Goal: Information Seeking & Learning: Learn about a topic

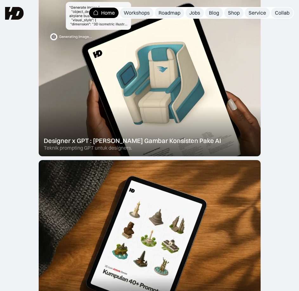
scroll to position [188, 0]
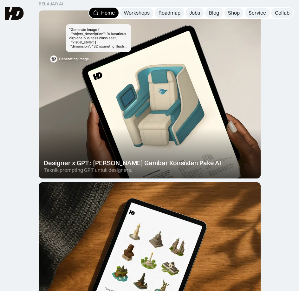
drag, startPoint x: 275, startPoint y: 113, endPoint x: 275, endPoint y: 91, distance: 22.2
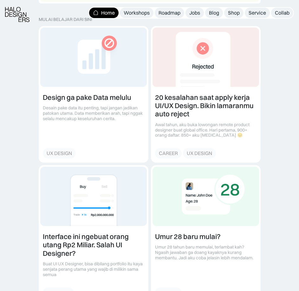
scroll to position [696, 0]
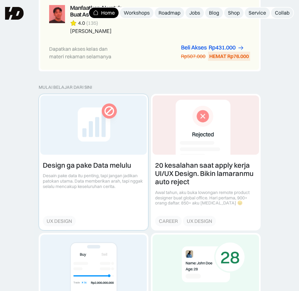
click at [99, 121] on link at bounding box center [93, 162] width 109 height 136
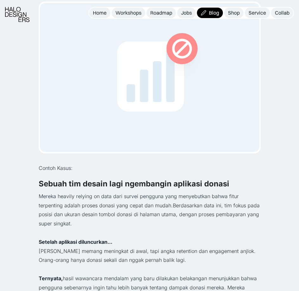
scroll to position [169, 0]
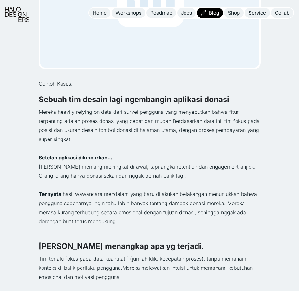
click at [192, 133] on p "Mereka heavily relying on data dari survei pengguna yang menyebutkan bahwa fitu…" at bounding box center [150, 126] width 222 height 36
click at [174, 156] on p "Setelah aplikasi diluncurkan..." at bounding box center [150, 157] width 222 height 9
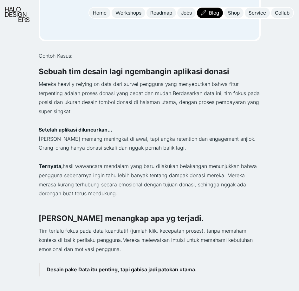
drag, startPoint x: 276, startPoint y: 140, endPoint x: 278, endPoint y: 153, distance: 13.1
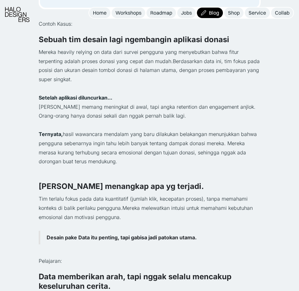
drag, startPoint x: 277, startPoint y: 153, endPoint x: 279, endPoint y: 165, distance: 12.9
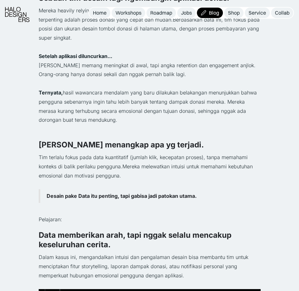
drag, startPoint x: 279, startPoint y: 165, endPoint x: 279, endPoint y: 178, distance: 13.0
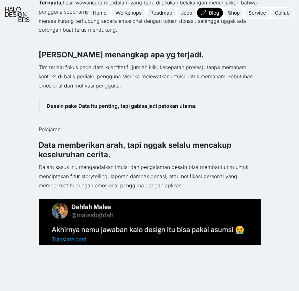
drag, startPoint x: 276, startPoint y: 135, endPoint x: 277, endPoint y: 151, distance: 16.2
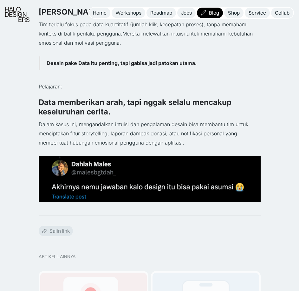
scroll to position [408, 0]
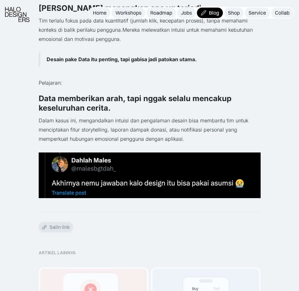
drag, startPoint x: 277, startPoint y: 151, endPoint x: 278, endPoint y: 162, distance: 11.1
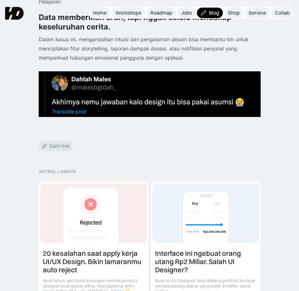
scroll to position [508, 0]
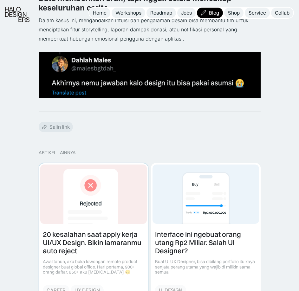
click at [81, 212] on link at bounding box center [93, 231] width 109 height 136
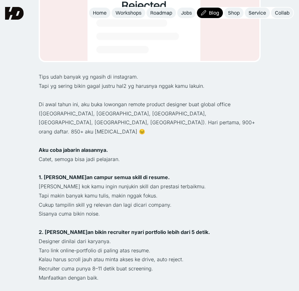
scroll to position [169, 0]
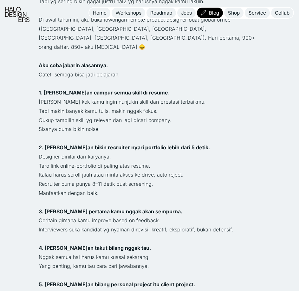
drag, startPoint x: 188, startPoint y: 144, endPoint x: 188, endPoint y: 160, distance: 15.2
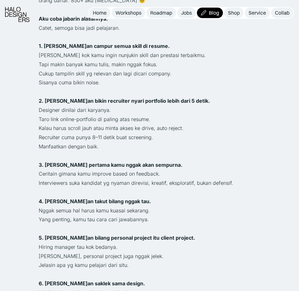
drag, startPoint x: 197, startPoint y: 134, endPoint x: 196, endPoint y: 143, distance: 9.2
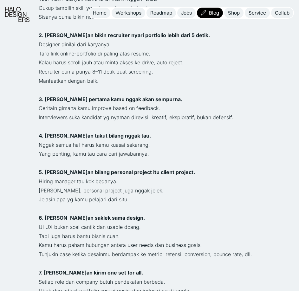
drag, startPoint x: 243, startPoint y: 122, endPoint x: 244, endPoint y: 130, distance: 8.3
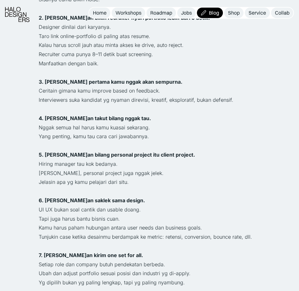
drag, startPoint x: 244, startPoint y: 130, endPoint x: 244, endPoint y: 138, distance: 7.6
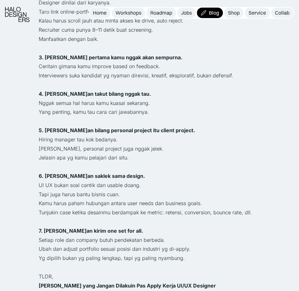
drag, startPoint x: 244, startPoint y: 123, endPoint x: 243, endPoint y: 136, distance: 12.7
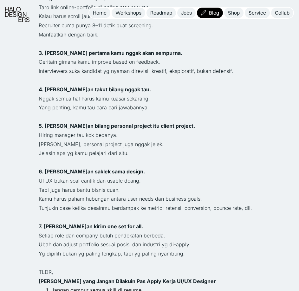
click at [75, 103] on p "Yang penting, kamu tau cara cari jawabannya." at bounding box center [150, 107] width 222 height 9
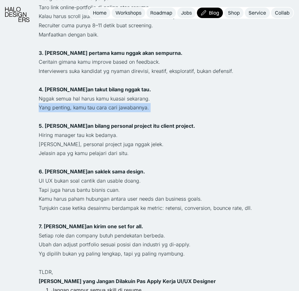
click at [75, 103] on p "Yang penting, kamu tau cara cari jawabannya." at bounding box center [150, 107] width 222 height 9
click at [80, 103] on p "Yang penting, kamu tau cara cari jawabannya." at bounding box center [150, 107] width 222 height 9
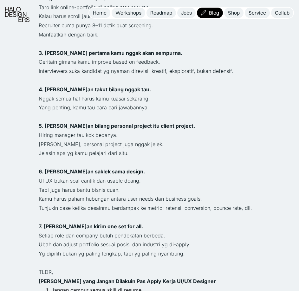
click at [166, 103] on p "Yang penting, kamu tau cara cari jawabannya." at bounding box center [150, 107] width 222 height 9
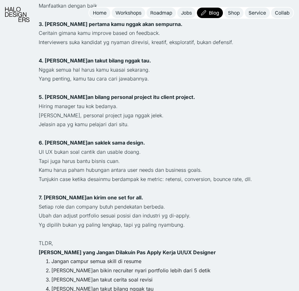
drag, startPoint x: 233, startPoint y: 97, endPoint x: 234, endPoint y: 108, distance: 10.9
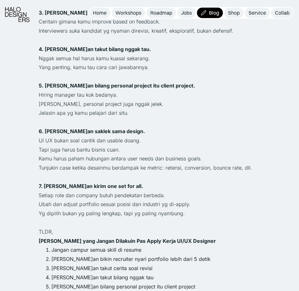
drag, startPoint x: 234, startPoint y: 108, endPoint x: 234, endPoint y: 118, distance: 10.2
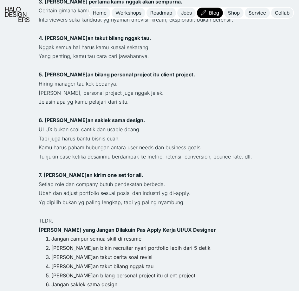
drag, startPoint x: 235, startPoint y: 112, endPoint x: 238, endPoint y: 122, distance: 11.2
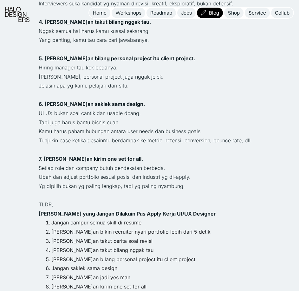
drag, startPoint x: 240, startPoint y: 83, endPoint x: 241, endPoint y: 98, distance: 14.3
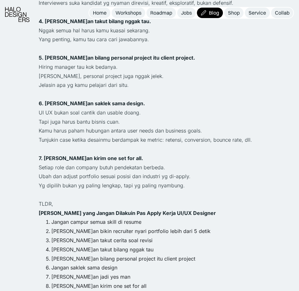
scroll to position [588, 0]
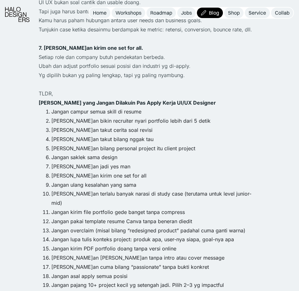
drag, startPoint x: 241, startPoint y: 88, endPoint x: 242, endPoint y: 97, distance: 8.9
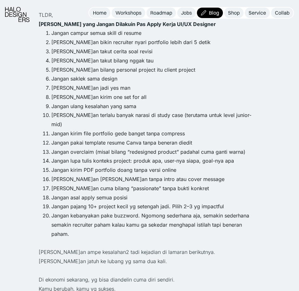
drag, startPoint x: 264, startPoint y: 129, endPoint x: 265, endPoint y: 140, distance: 11.2
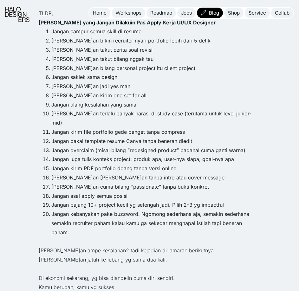
click at [123, 210] on li "Jangan kebanyakan pake buzzword. Ngomong sederhana aja, semakin sederhana semak…" at bounding box center [155, 223] width 209 height 27
click at [267, 161] on div "Kembali 20 kesalahan saat apply kerja UI/UX Design. Bikin lamaranmu auto reject…" at bounding box center [149, 116] width 299 height 1620
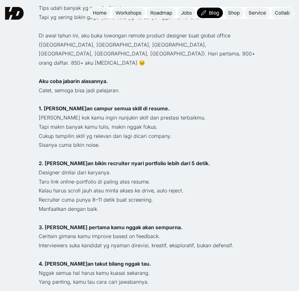
scroll to position [169, 0]
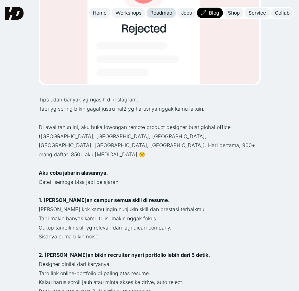
click at [163, 10] on div "Roadmap" at bounding box center [161, 13] width 22 height 7
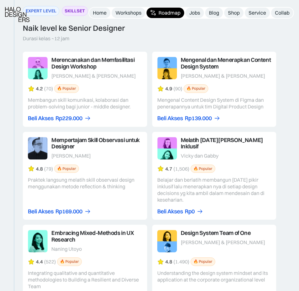
scroll to position [1607, 0]
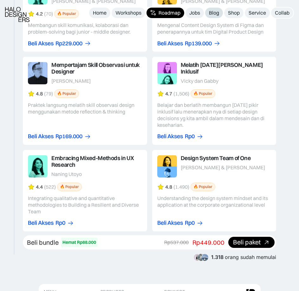
click at [217, 11] on div "Blog" at bounding box center [214, 13] width 10 height 7
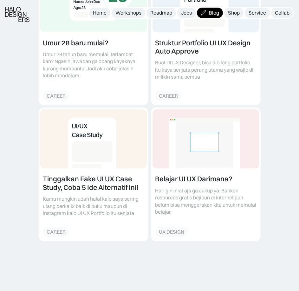
scroll to position [423, 0]
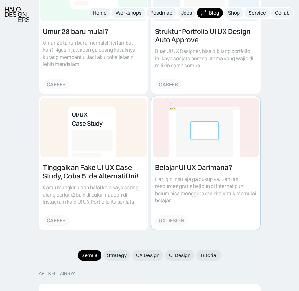
click at [197, 169] on link at bounding box center [205, 162] width 109 height 133
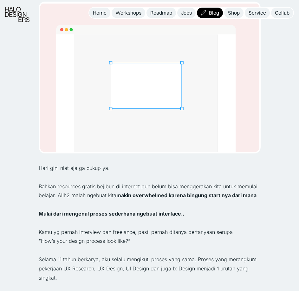
scroll to position [169, 0]
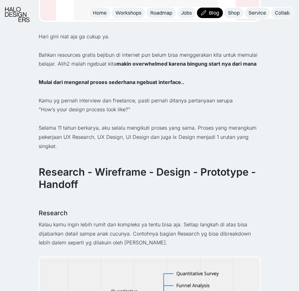
drag, startPoint x: 260, startPoint y: 120, endPoint x: 265, endPoint y: 133, distance: 13.3
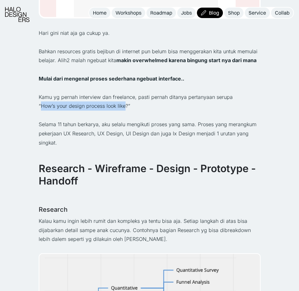
drag, startPoint x: 40, startPoint y: 106, endPoint x: 125, endPoint y: 104, distance: 84.7
click at [125, 104] on p "“How’s your design process look like?”" at bounding box center [150, 106] width 222 height 9
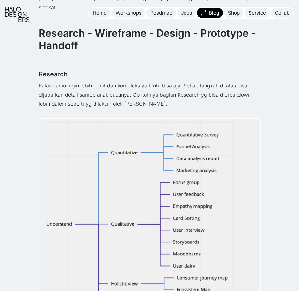
drag, startPoint x: 274, startPoint y: 108, endPoint x: 274, endPoint y: 120, distance: 12.1
